Goal: Task Accomplishment & Management: Manage account settings

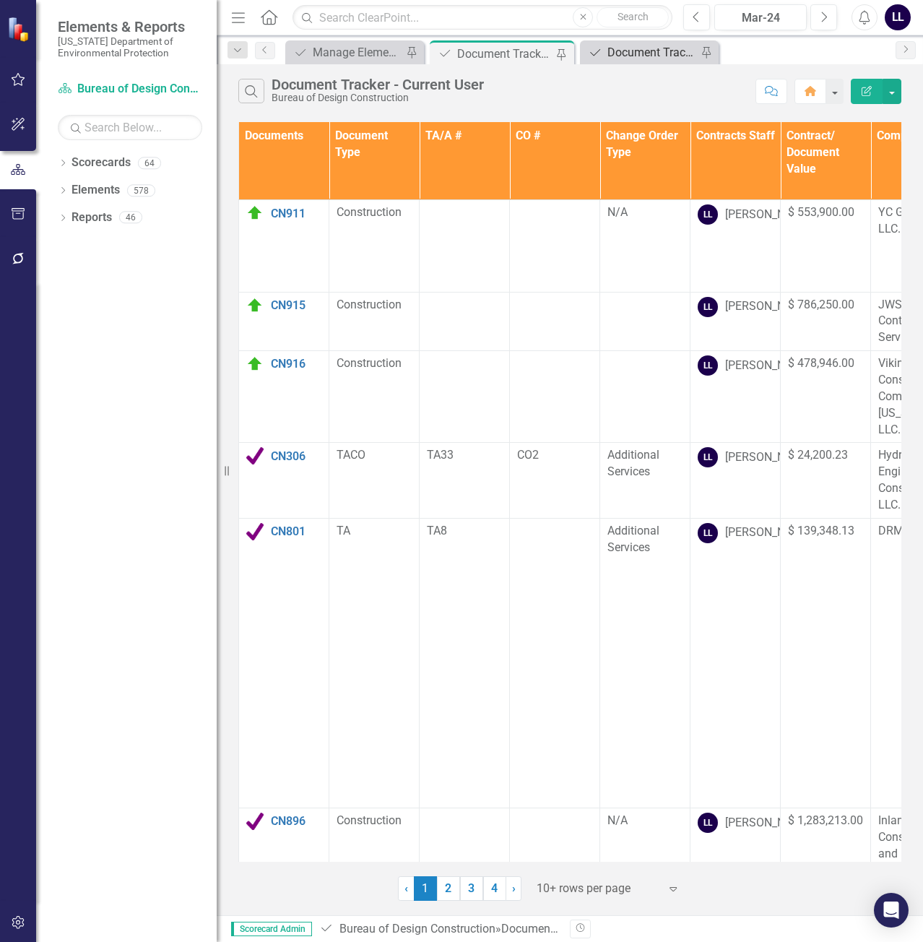
click at [642, 58] on div "Document Tracker" at bounding box center [653, 52] width 90 height 18
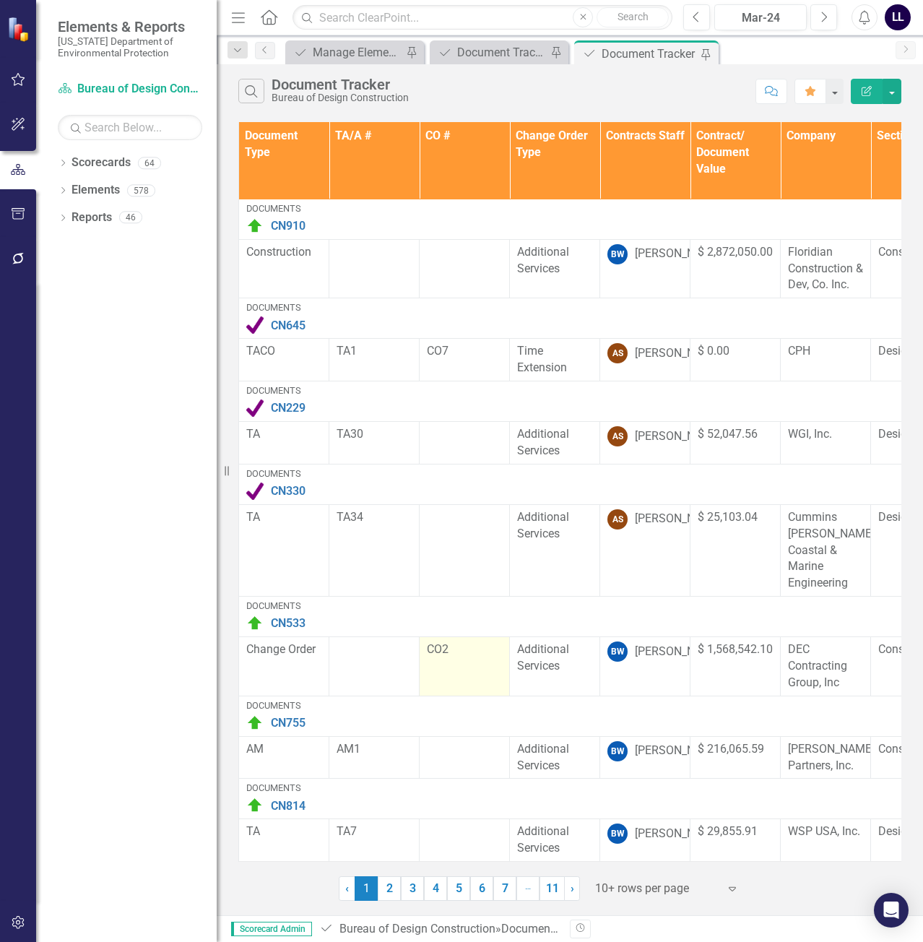
scroll to position [360, 0]
click at [387, 887] on link "2" at bounding box center [389, 888] width 23 height 25
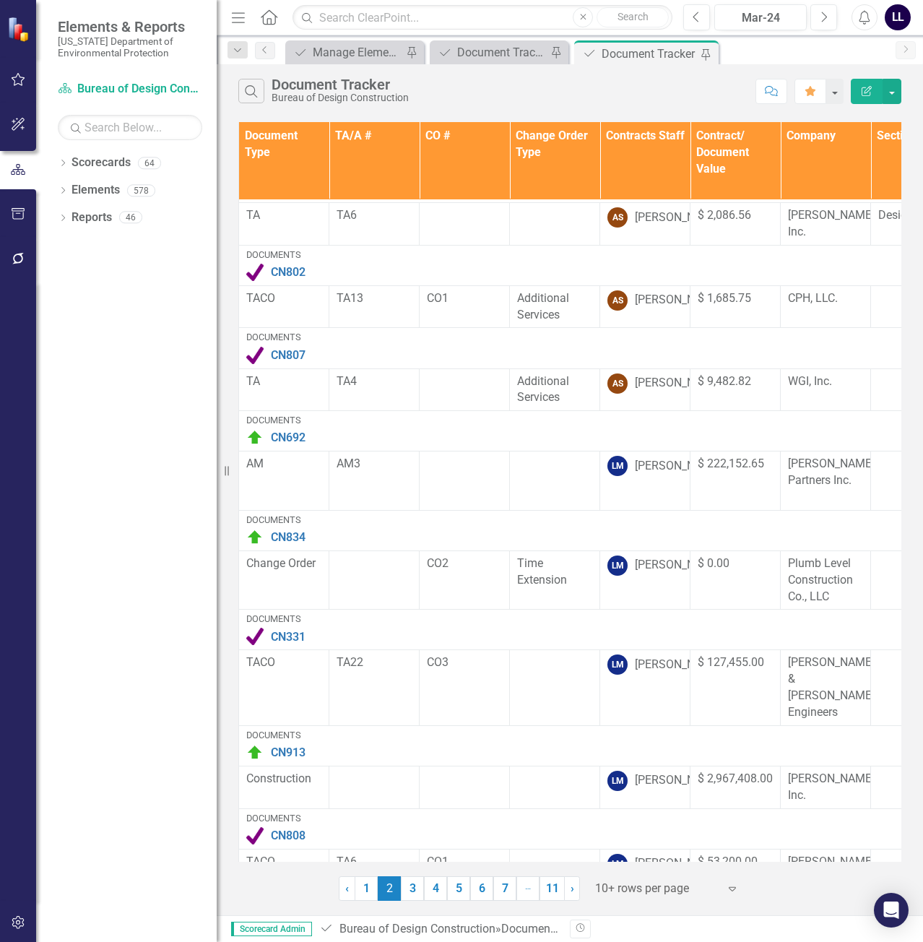
scroll to position [0, 0]
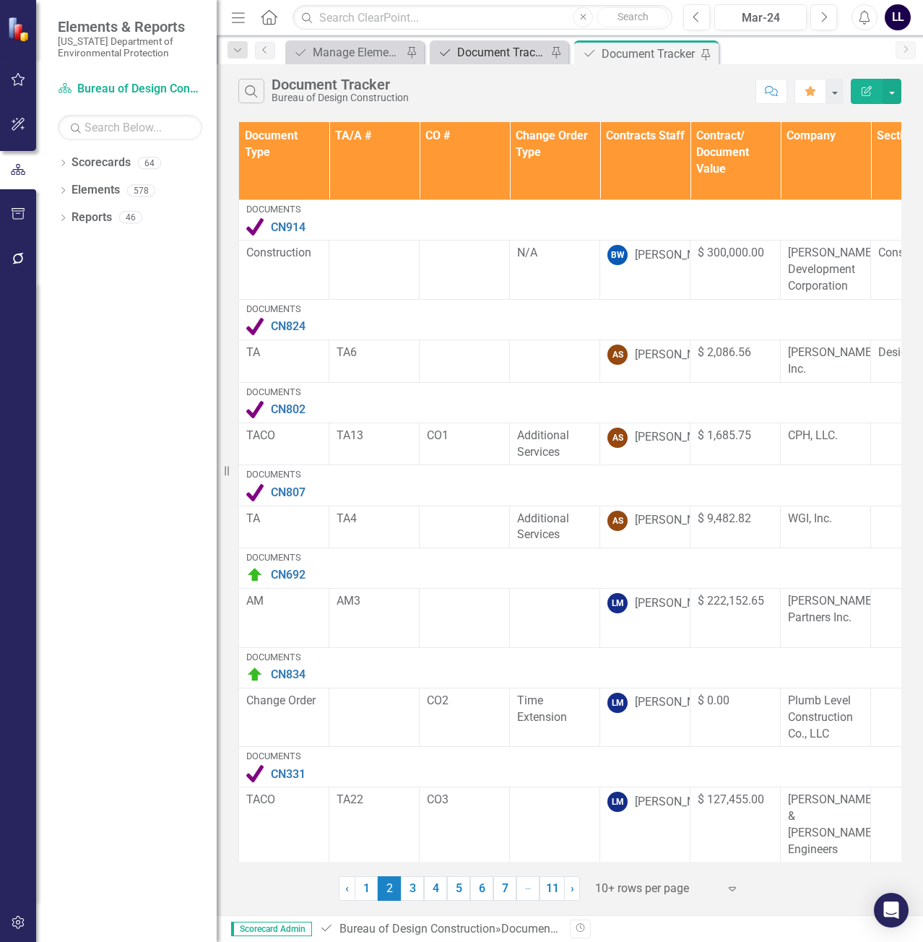
click at [483, 51] on div "Document Tracker - Current User" at bounding box center [502, 52] width 90 height 18
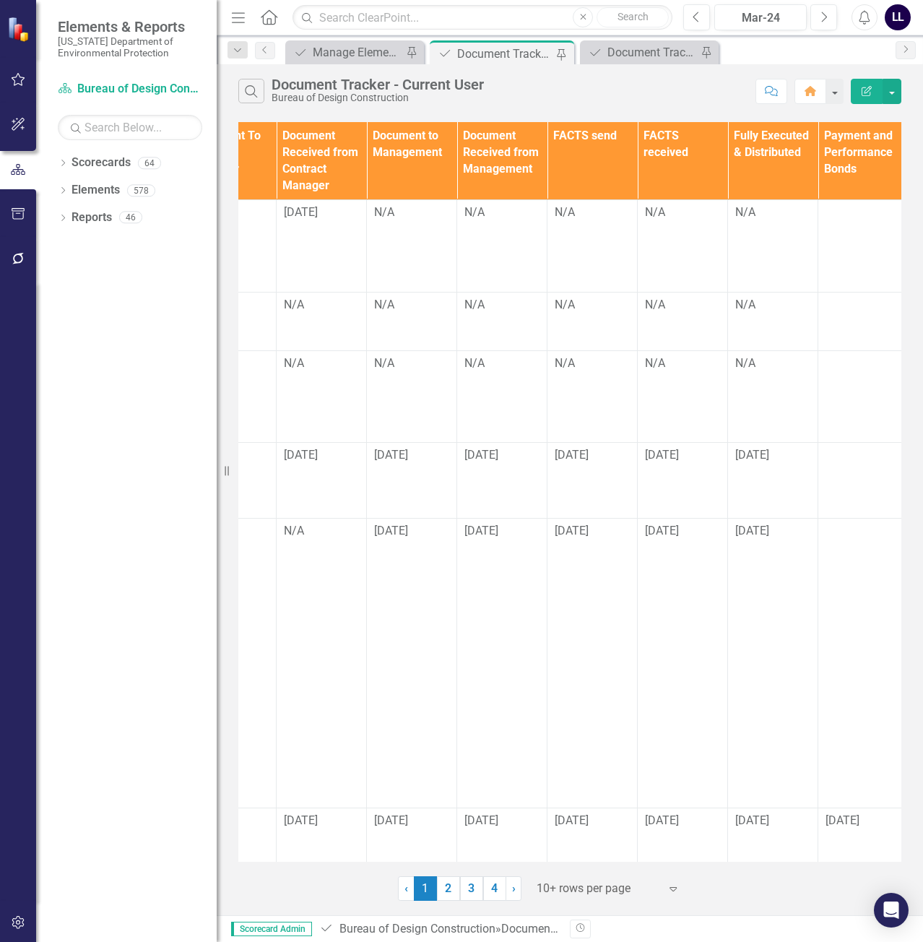
scroll to position [0, 1967]
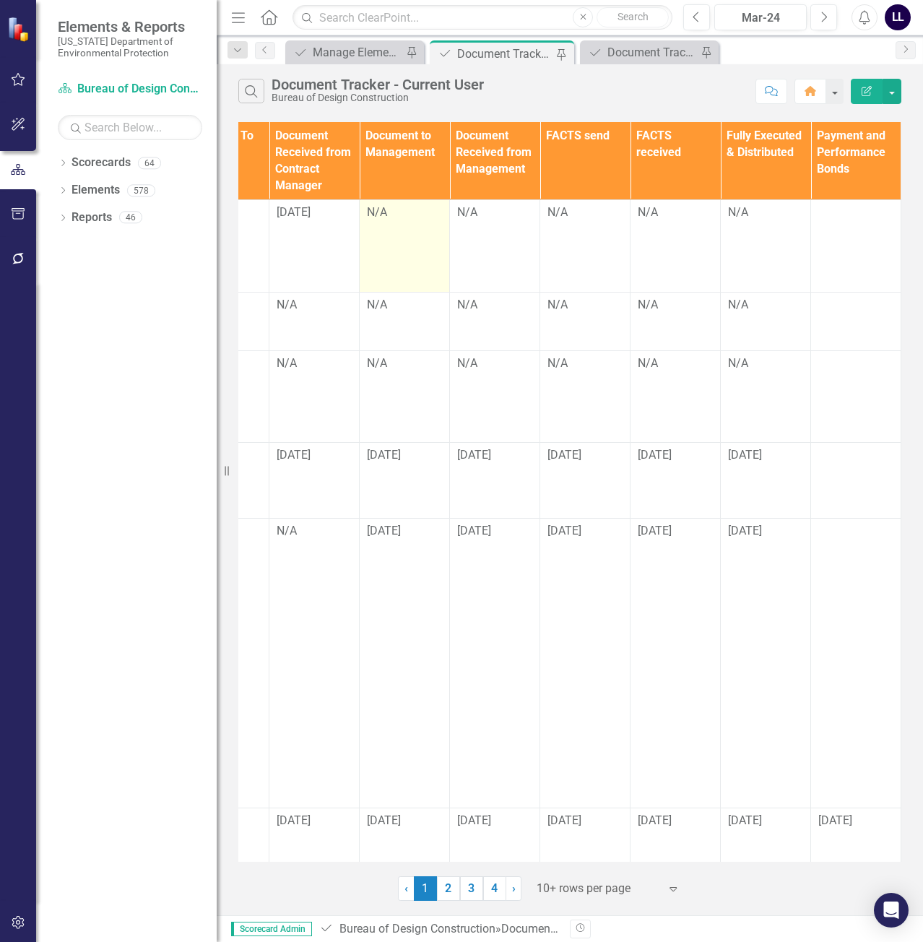
click at [411, 218] on div "N/A" at bounding box center [404, 212] width 75 height 17
click at [410, 218] on div "N/A" at bounding box center [404, 212] width 75 height 17
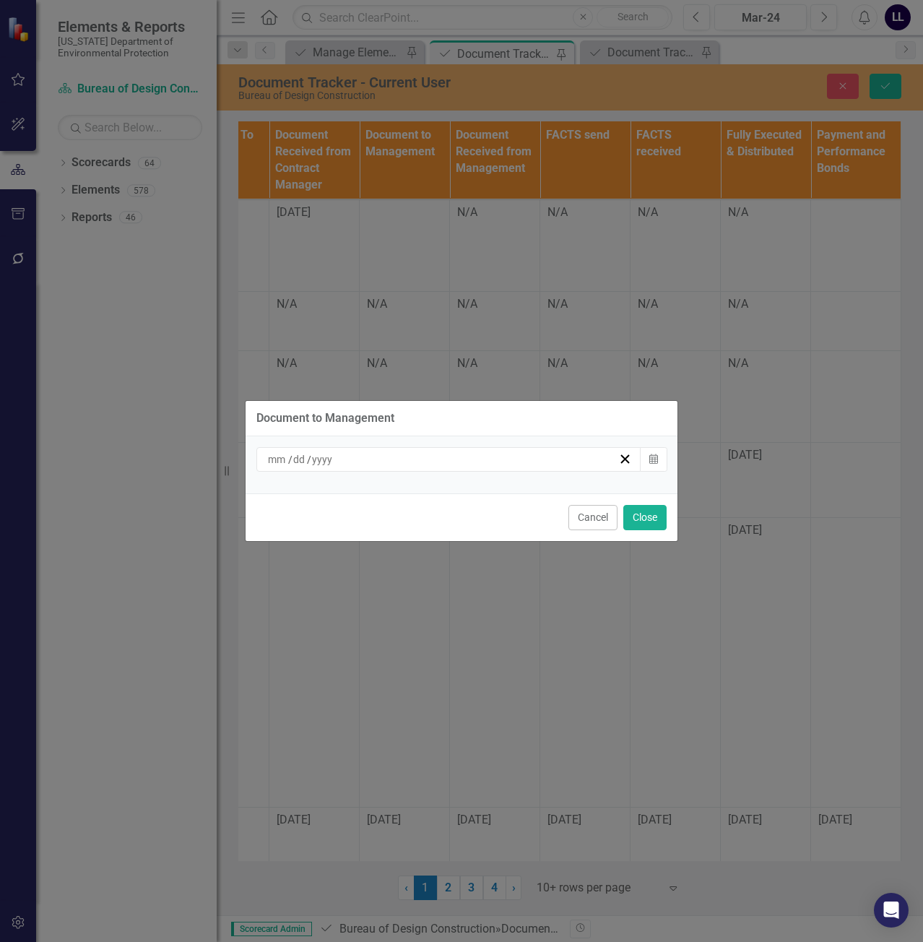
click at [434, 463] on div "/ /" at bounding box center [442, 459] width 353 height 14
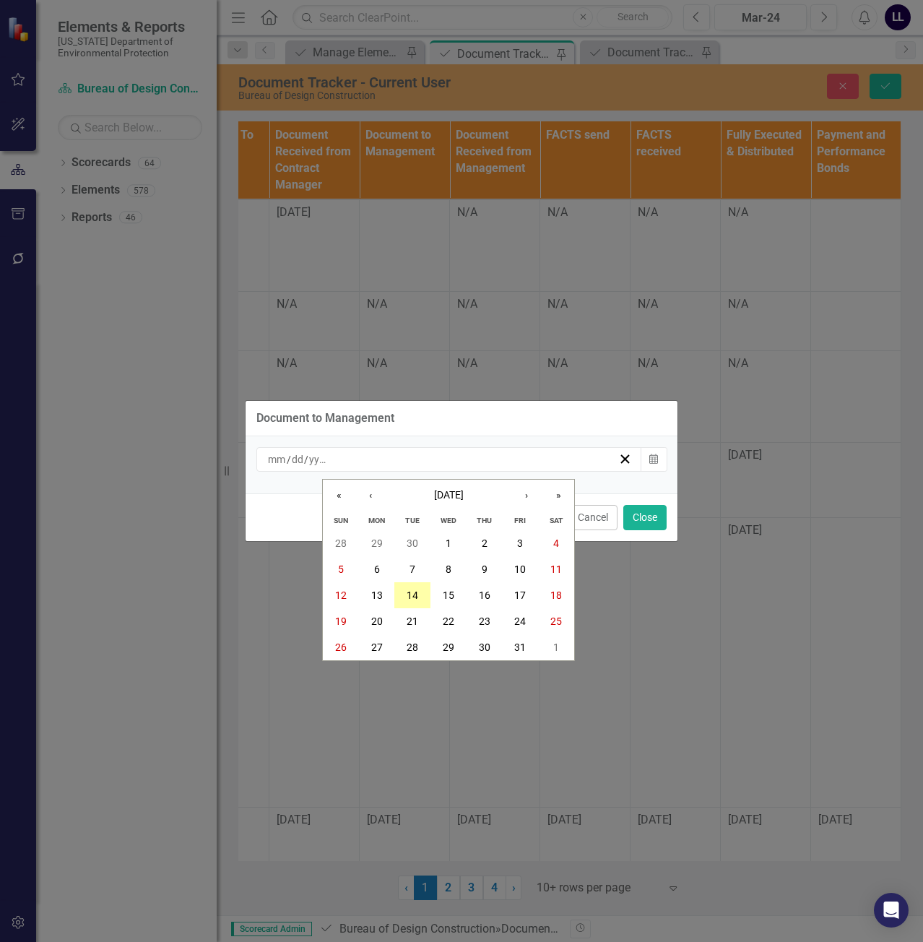
click at [416, 595] on abbr "14" at bounding box center [413, 596] width 12 height 12
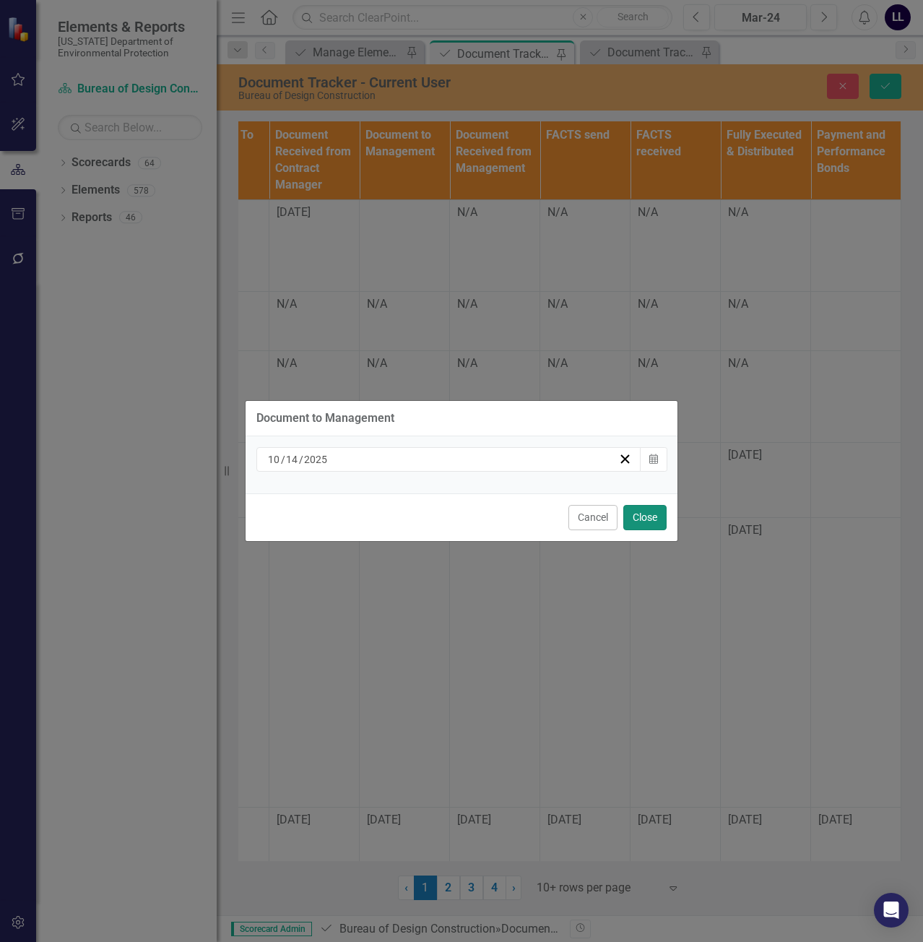
click at [639, 517] on button "Close" at bounding box center [645, 517] width 43 height 25
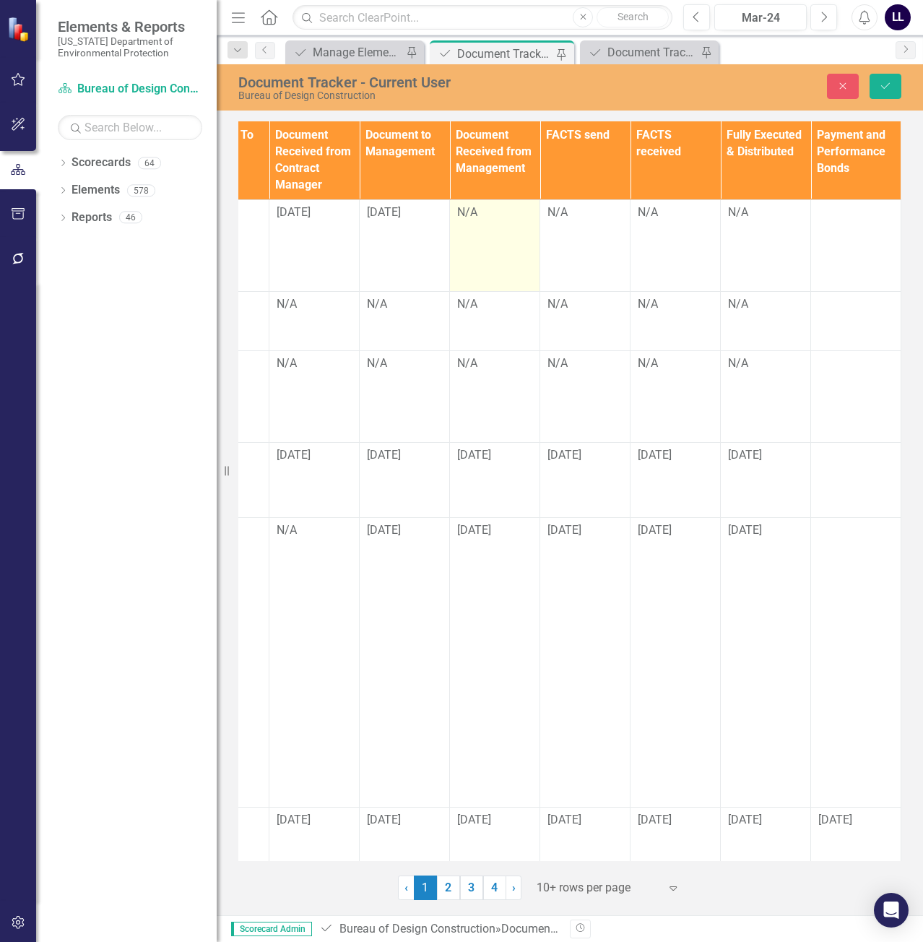
click at [486, 217] on div "N/A" at bounding box center [494, 212] width 75 height 17
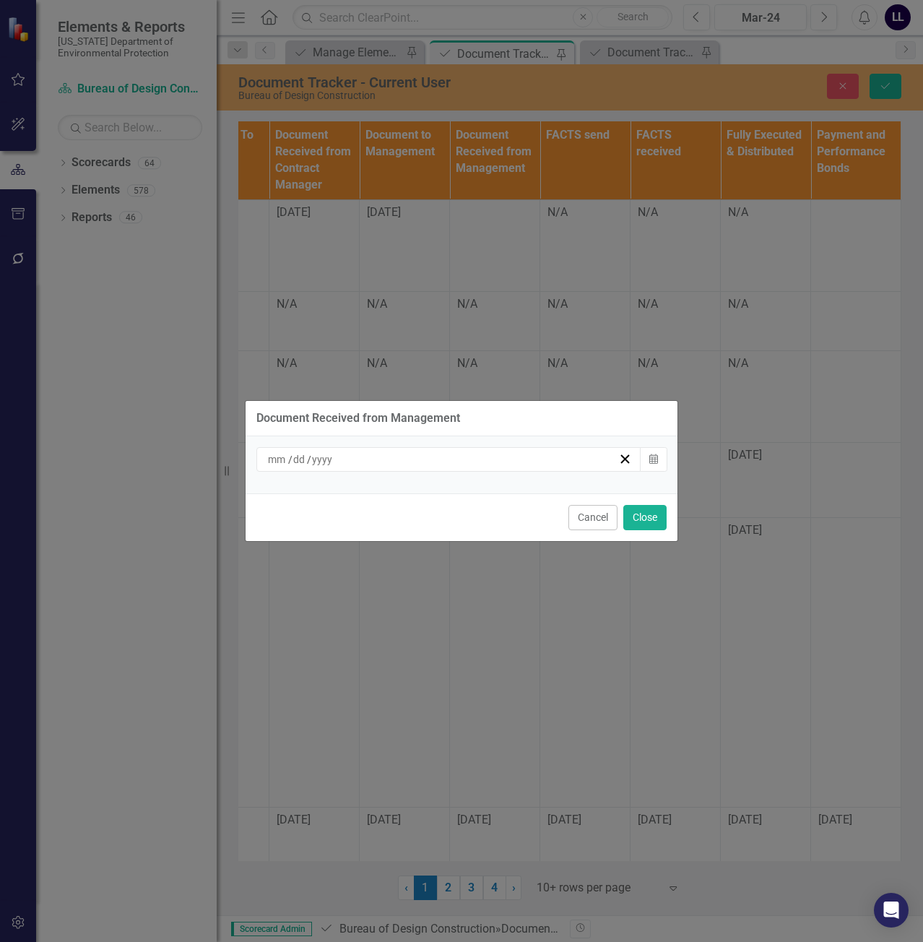
click at [440, 446] on div "/ / Calendar" at bounding box center [462, 464] width 432 height 57
click at [438, 456] on div "/ /" at bounding box center [442, 459] width 353 height 14
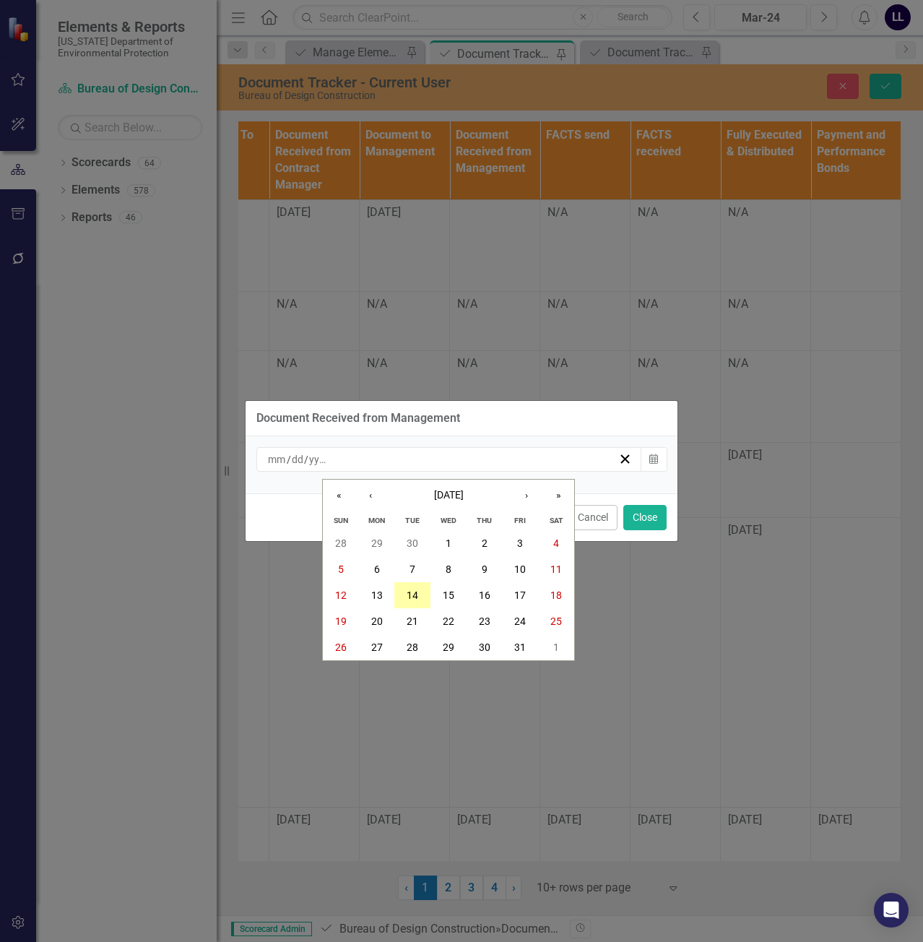
click at [415, 600] on abbr "14" at bounding box center [413, 596] width 12 height 12
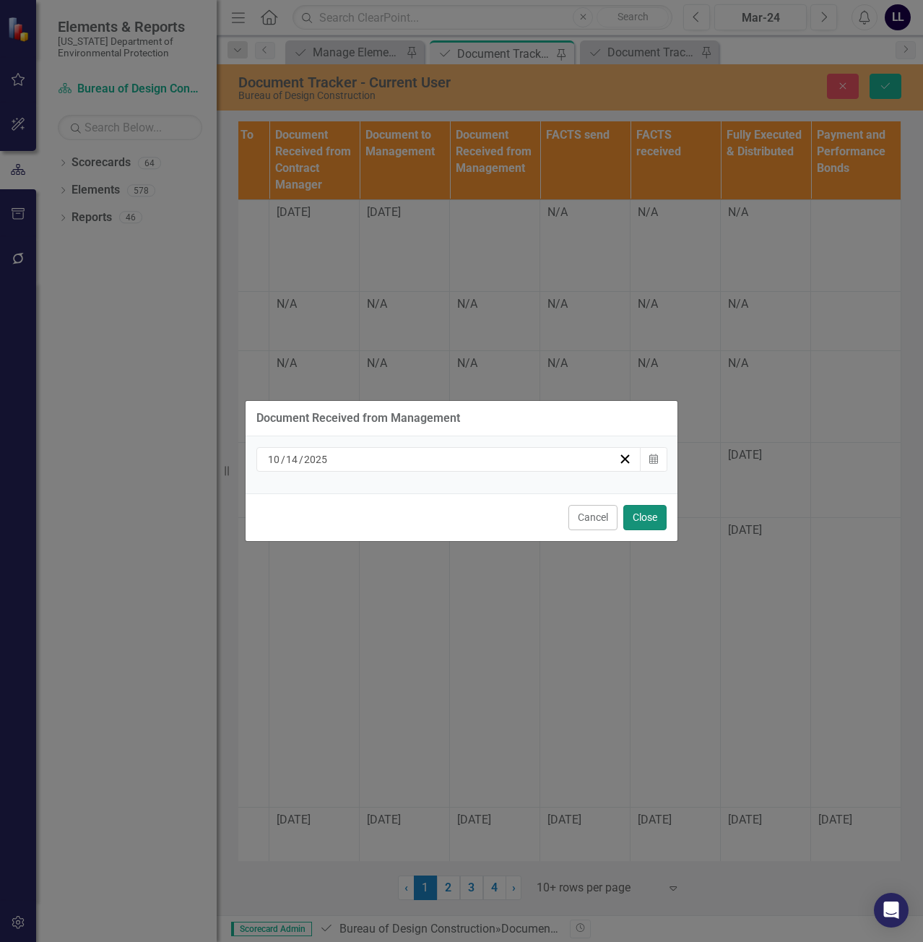
click at [645, 521] on button "Close" at bounding box center [645, 517] width 43 height 25
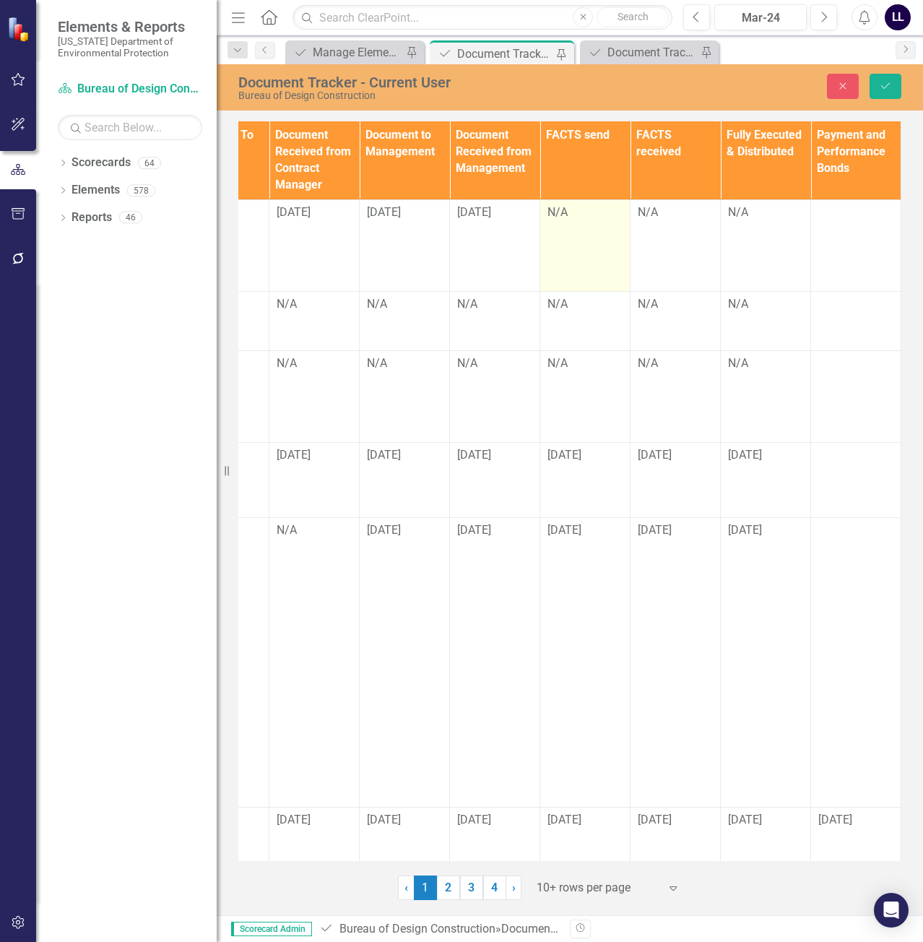
click at [576, 236] on td "N/A" at bounding box center [585, 245] width 90 height 92
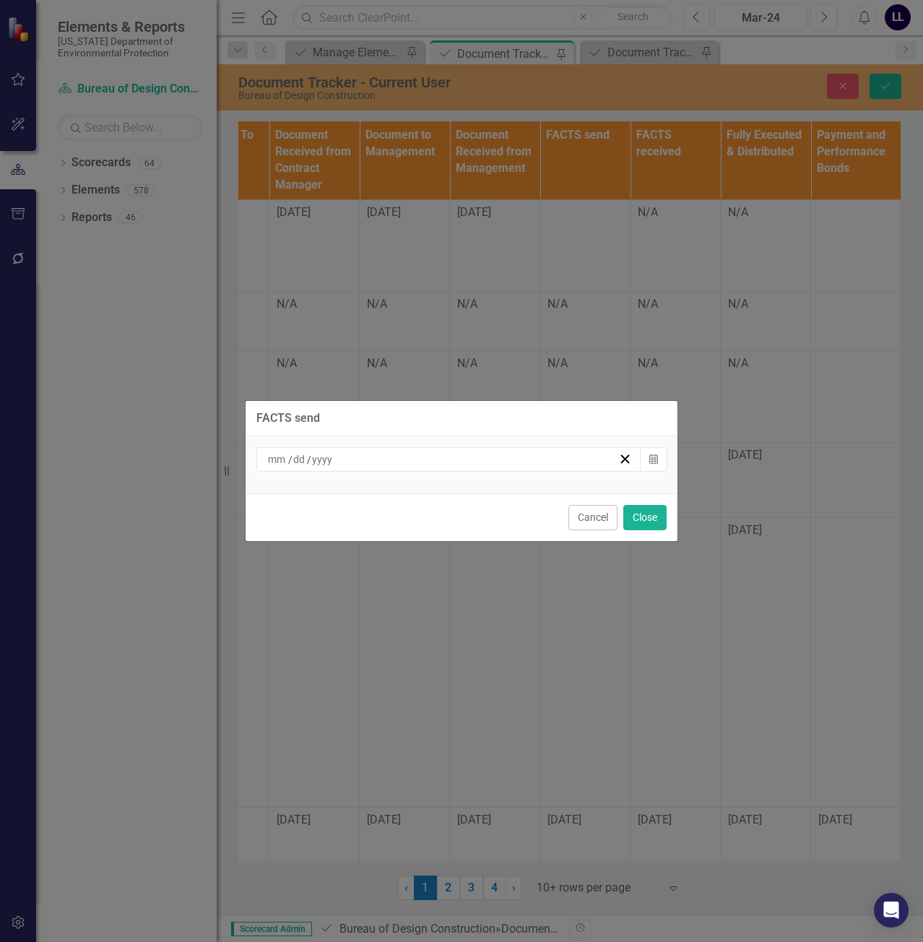
click at [434, 458] on div "/ /" at bounding box center [442, 459] width 353 height 14
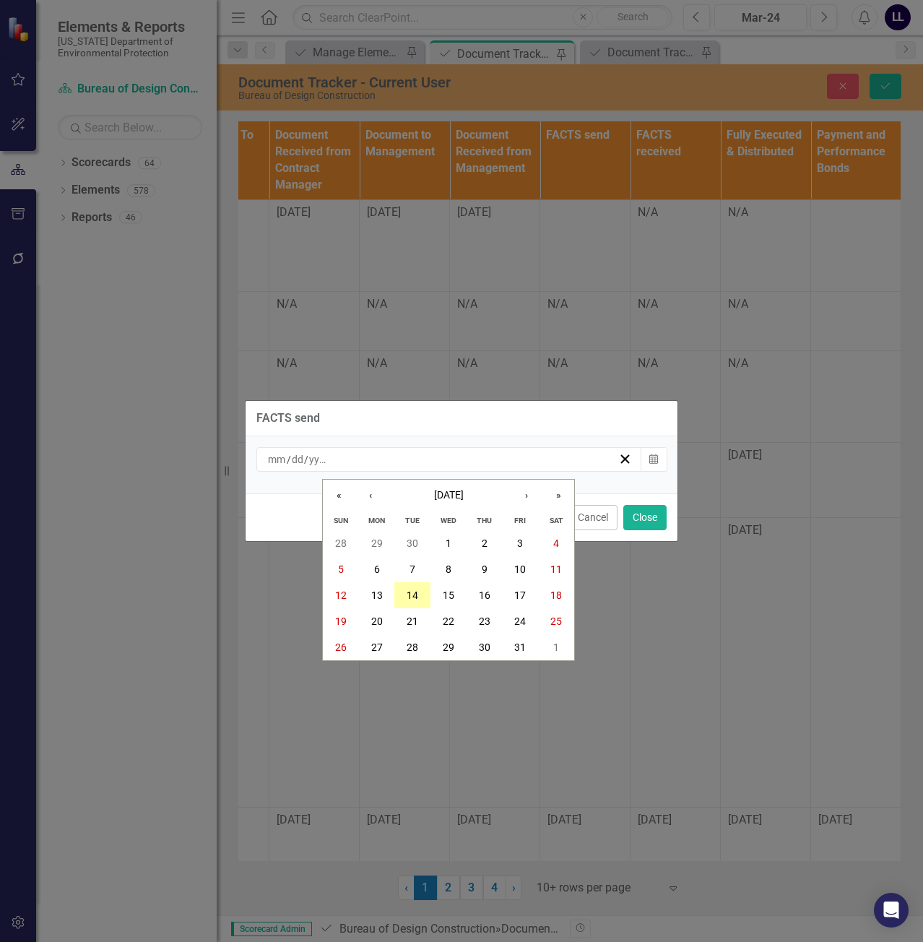
click at [416, 594] on abbr "14" at bounding box center [413, 596] width 12 height 12
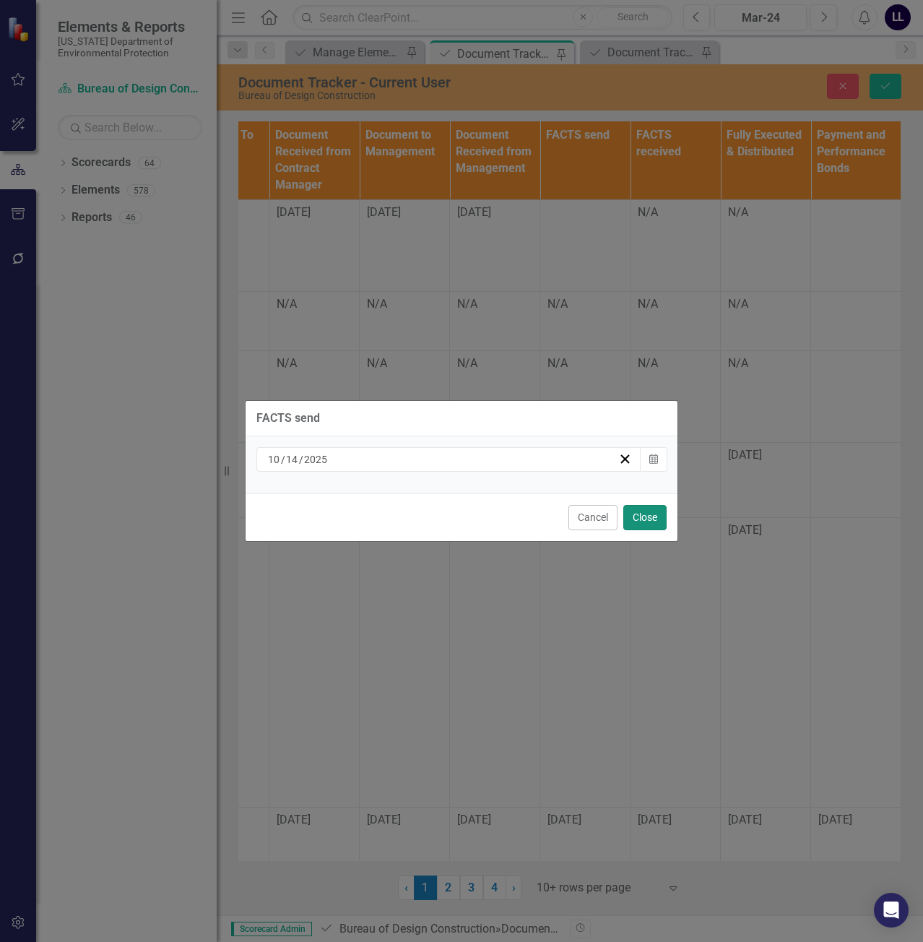
click at [639, 527] on button "Close" at bounding box center [645, 517] width 43 height 25
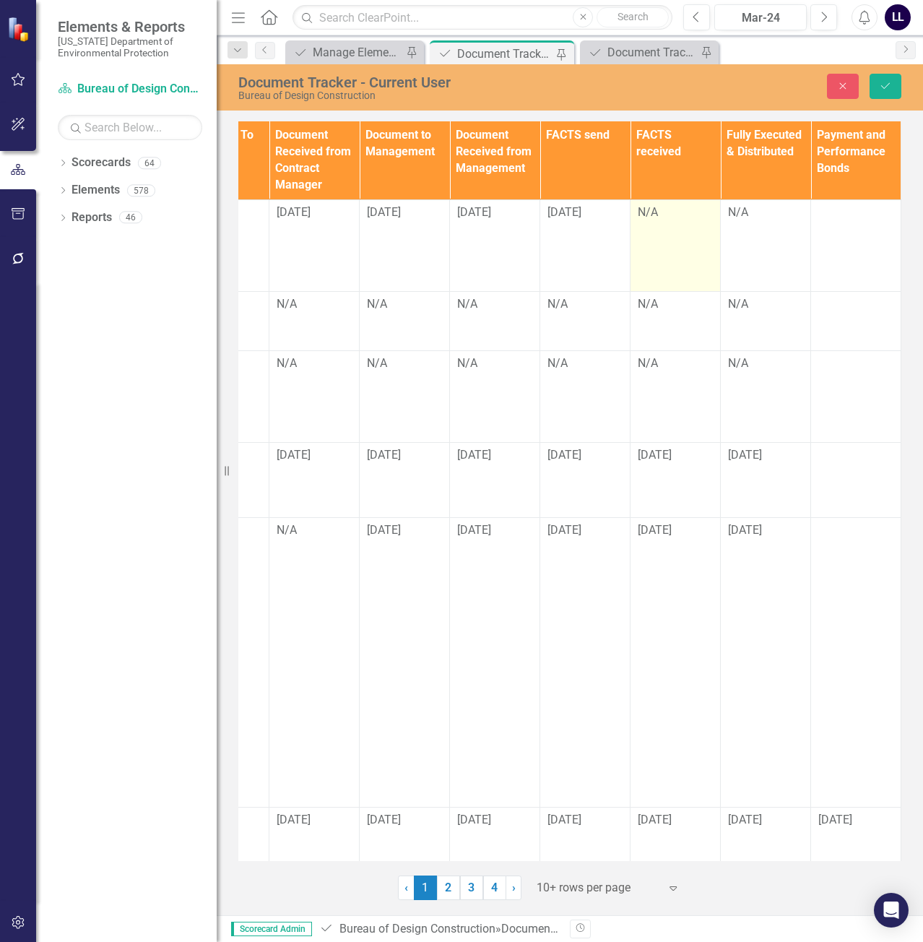
click at [651, 230] on td "N/A" at bounding box center [676, 245] width 90 height 92
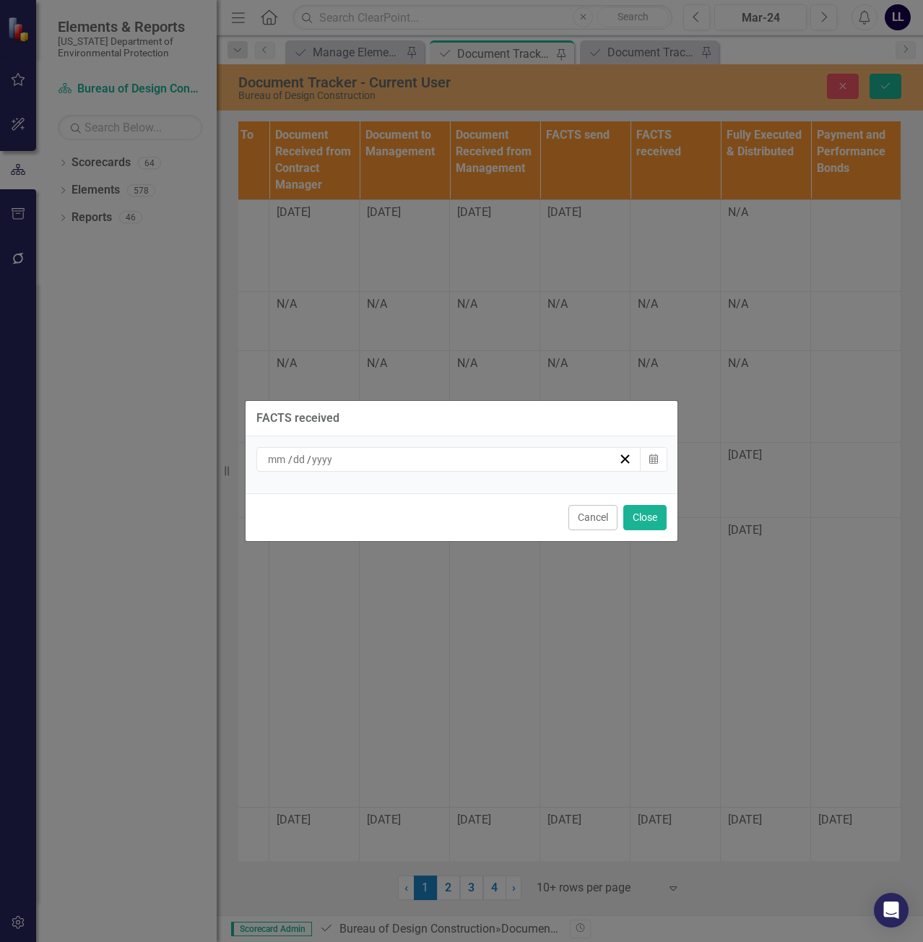
click at [437, 473] on div "/ / Calendar" at bounding box center [462, 464] width 432 height 57
click at [441, 462] on div "/ /" at bounding box center [442, 459] width 353 height 14
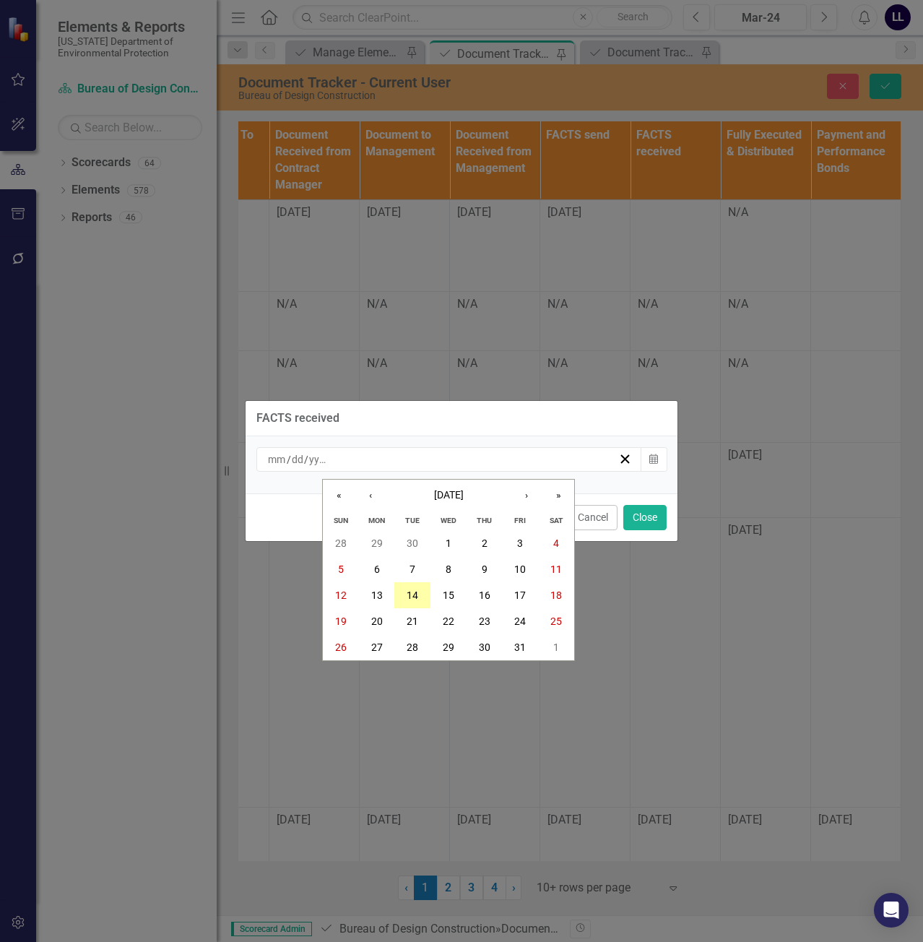
click at [416, 602] on button "14" at bounding box center [412, 595] width 36 height 26
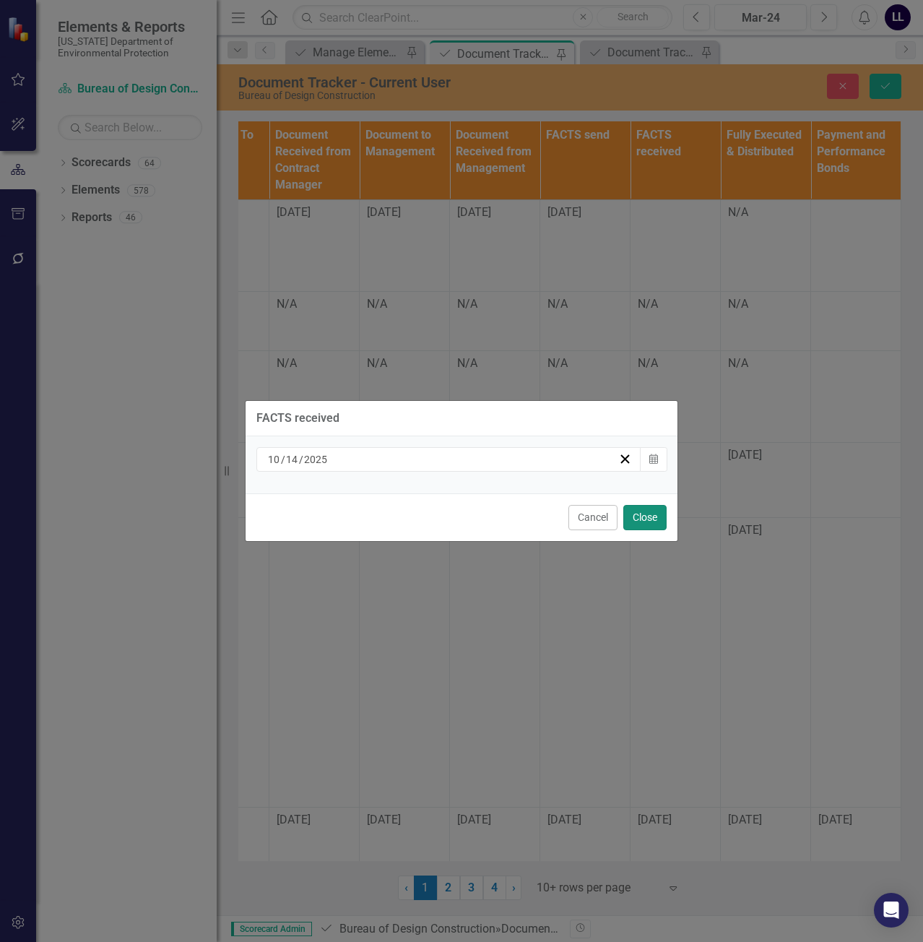
click at [637, 517] on button "Close" at bounding box center [645, 517] width 43 height 25
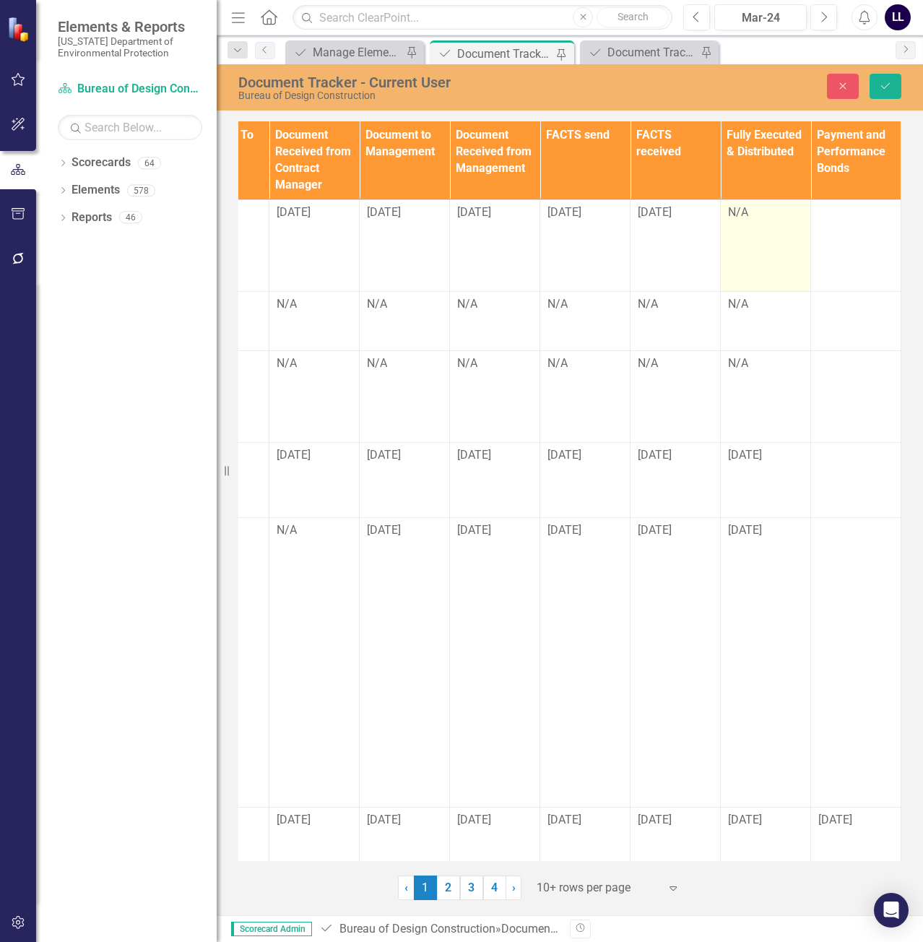
click at [751, 219] on div "N/A" at bounding box center [765, 212] width 75 height 17
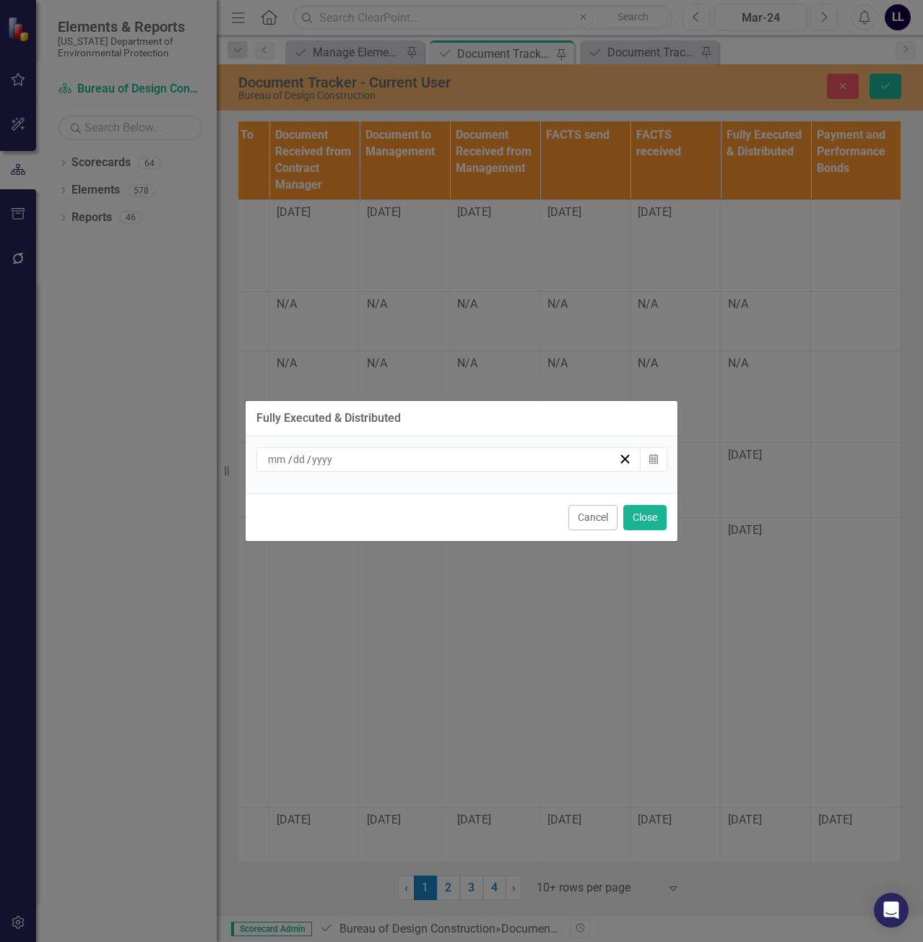
click at [460, 457] on div "/ /" at bounding box center [442, 459] width 353 height 14
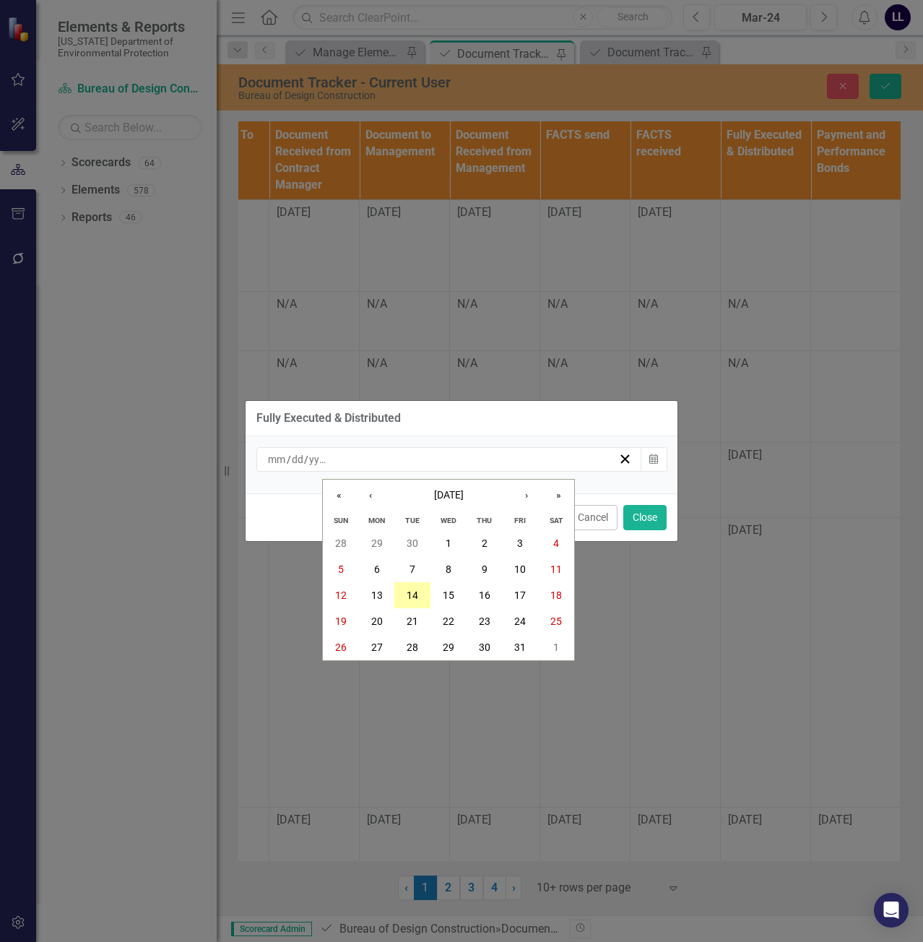
drag, startPoint x: 416, startPoint y: 598, endPoint x: 443, endPoint y: 592, distance: 27.5
click at [417, 598] on abbr "14" at bounding box center [413, 596] width 12 height 12
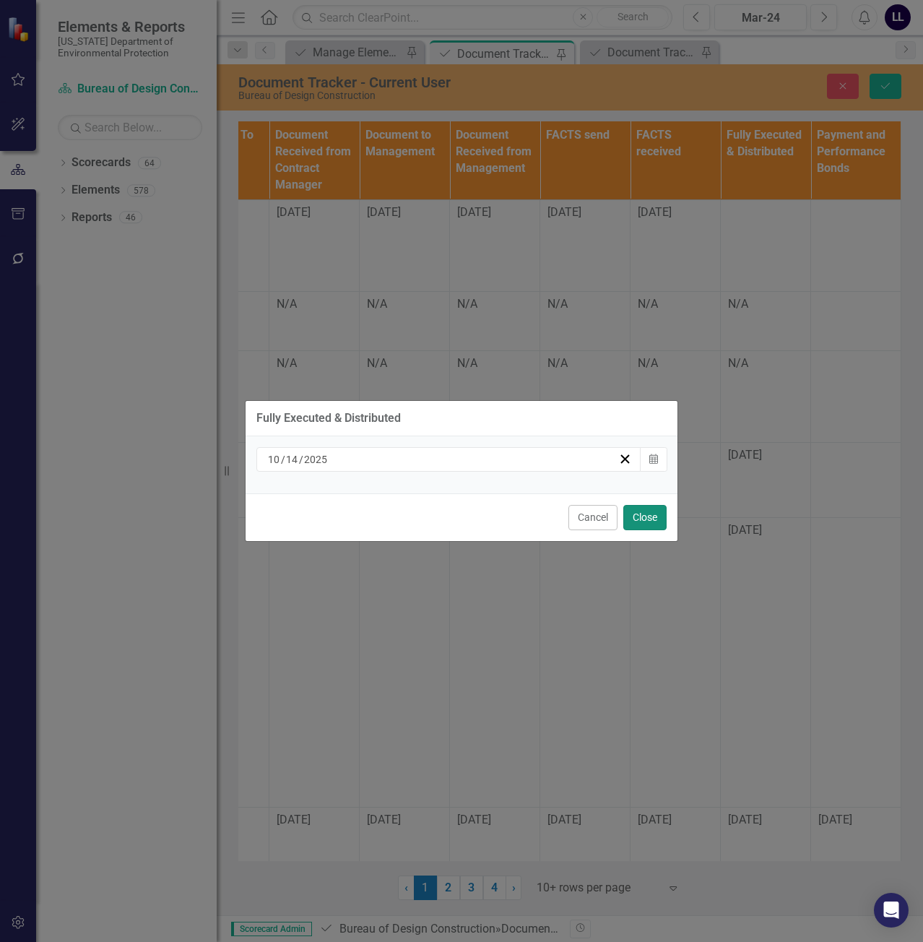
click at [653, 517] on button "Close" at bounding box center [645, 517] width 43 height 25
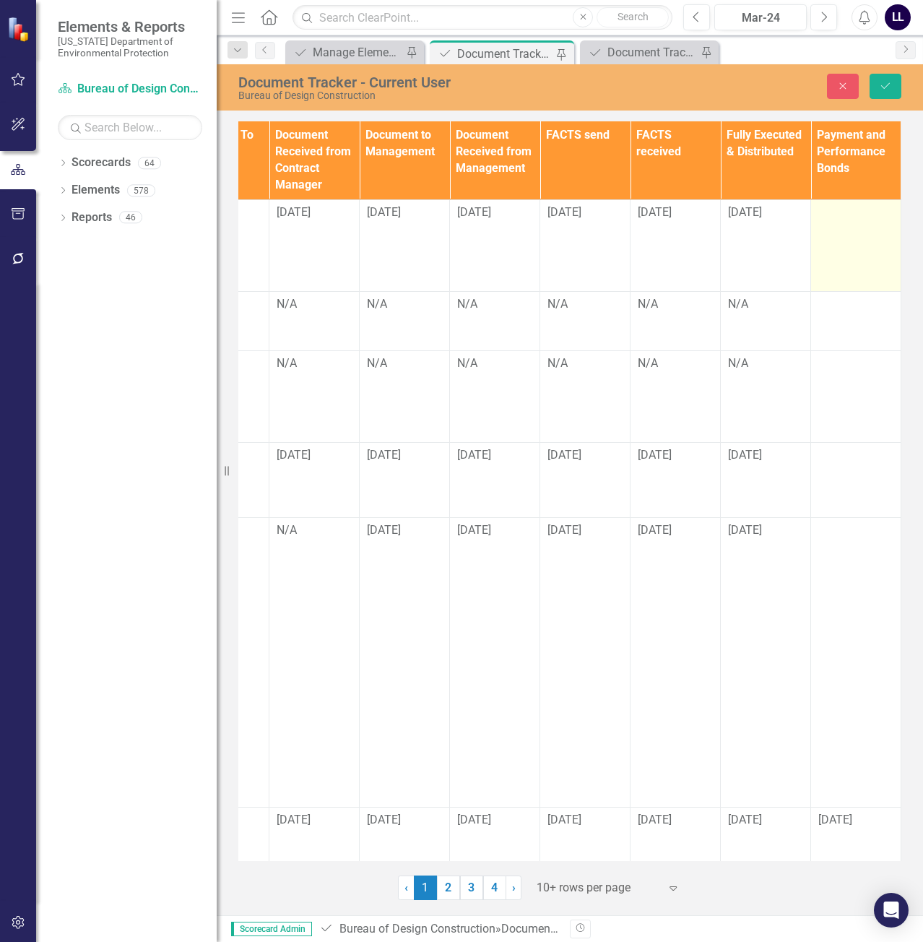
click at [837, 238] on td at bounding box center [856, 245] width 90 height 92
click at [826, 221] on input "text" at bounding box center [856, 217] width 75 height 27
type input "S"
type input "Waiting"
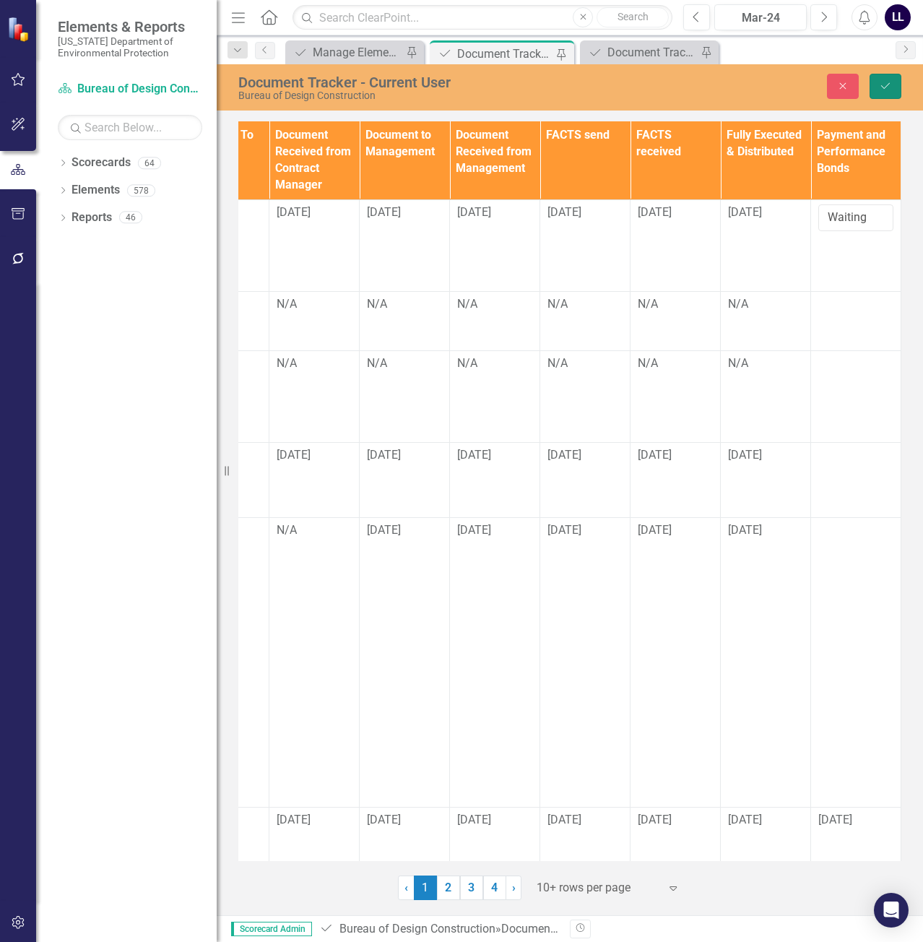
click at [882, 85] on icon "Save" at bounding box center [885, 86] width 13 height 10
